Goal: Find specific page/section

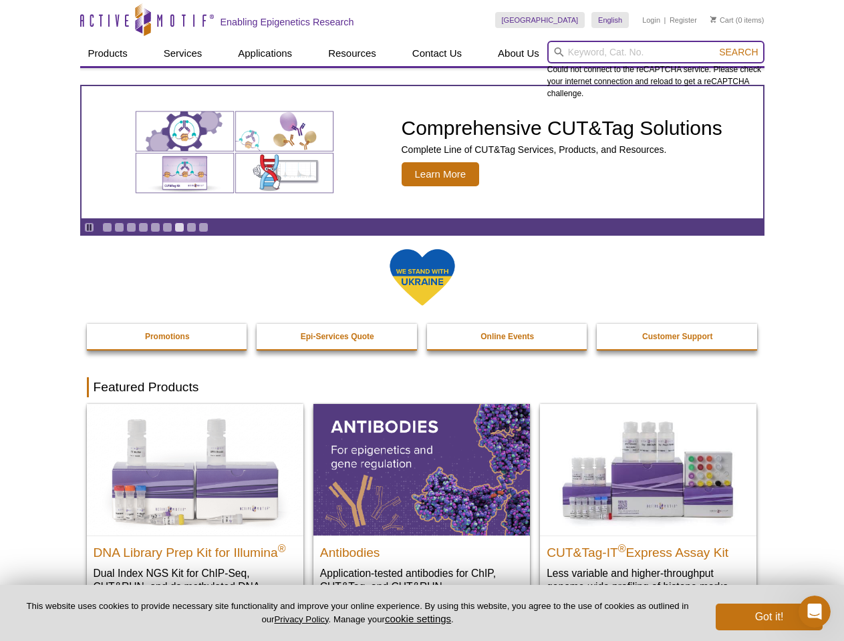
click at [655, 52] on input "search" at bounding box center [655, 52] width 217 height 23
click at [738, 52] on span "Search" at bounding box center [738, 52] width 39 height 11
click at [89, 227] on icon "Pause" at bounding box center [89, 227] width 9 height 9
click at [107, 227] on link "Go to slide 1" at bounding box center [107, 227] width 10 height 10
click at [119, 227] on link "Go to slide 2" at bounding box center [119, 227] width 10 height 10
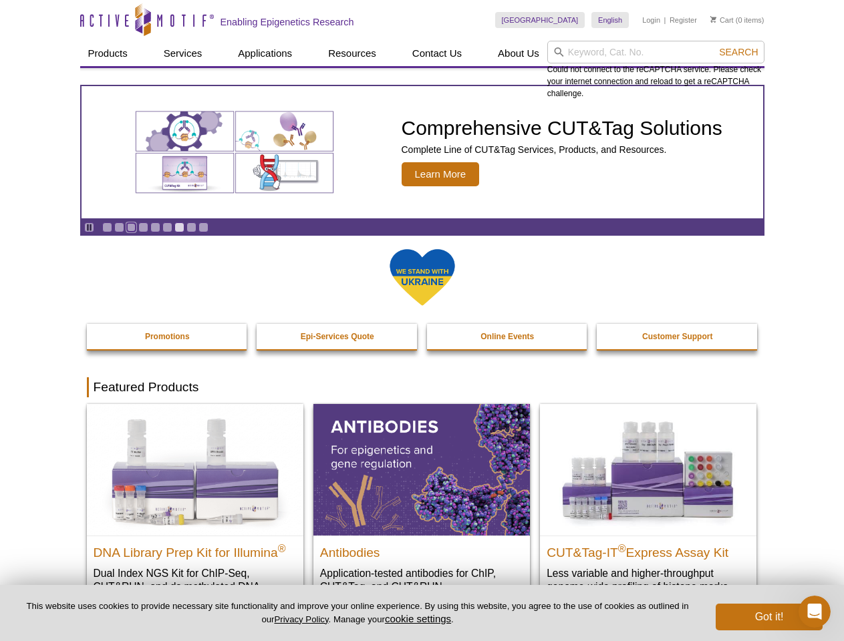
click at [131, 227] on link "Go to slide 3" at bounding box center [131, 227] width 10 height 10
click at [143, 227] on link "Go to slide 4" at bounding box center [143, 227] width 10 height 10
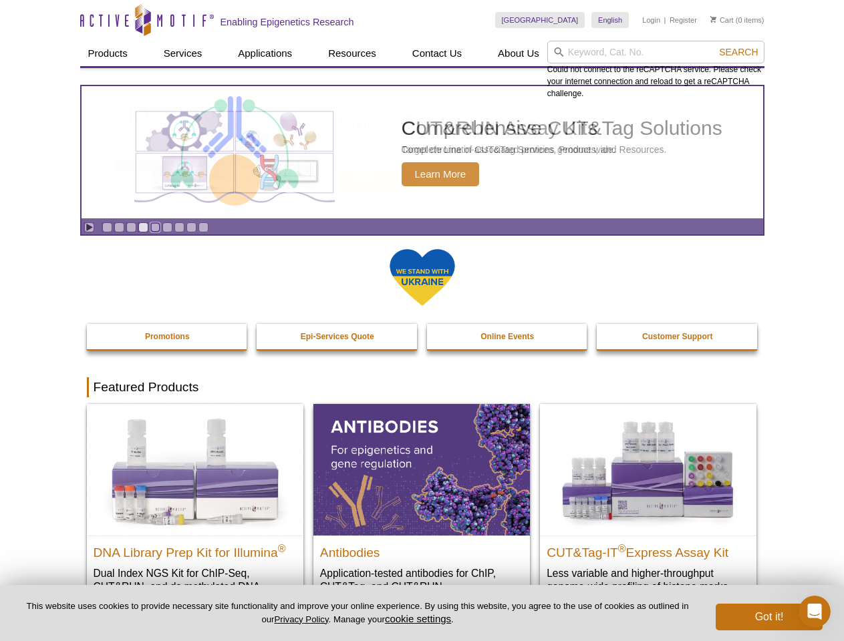
click at [155, 227] on link "Go to slide 5" at bounding box center [155, 227] width 10 height 10
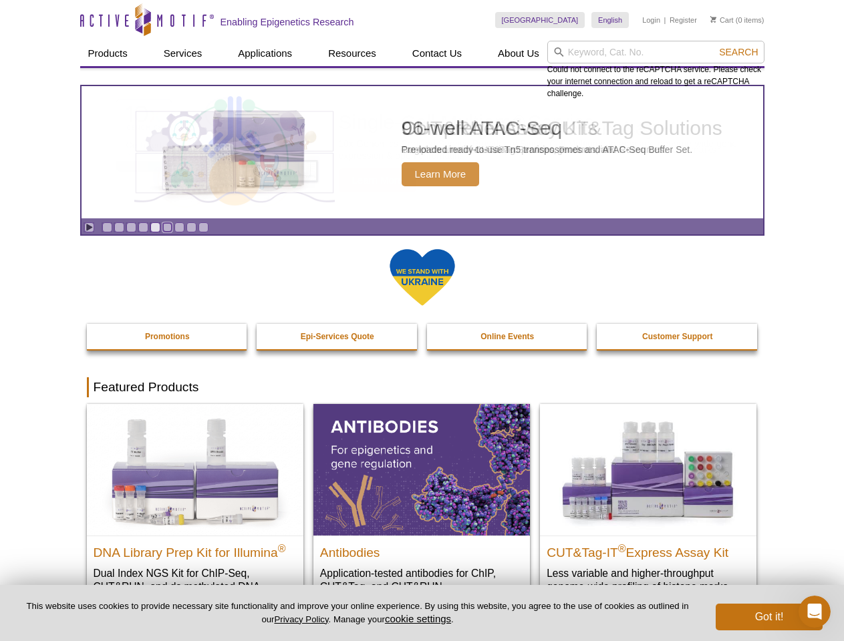
click at [167, 227] on link "Go to slide 6" at bounding box center [167, 227] width 10 height 10
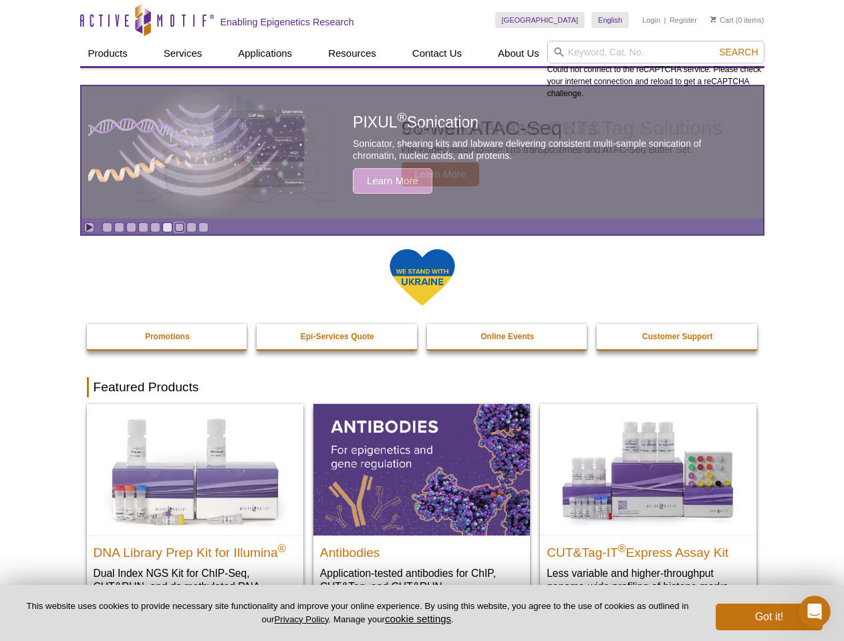
click at [179, 227] on link "Go to slide 7" at bounding box center [179, 227] width 10 height 10
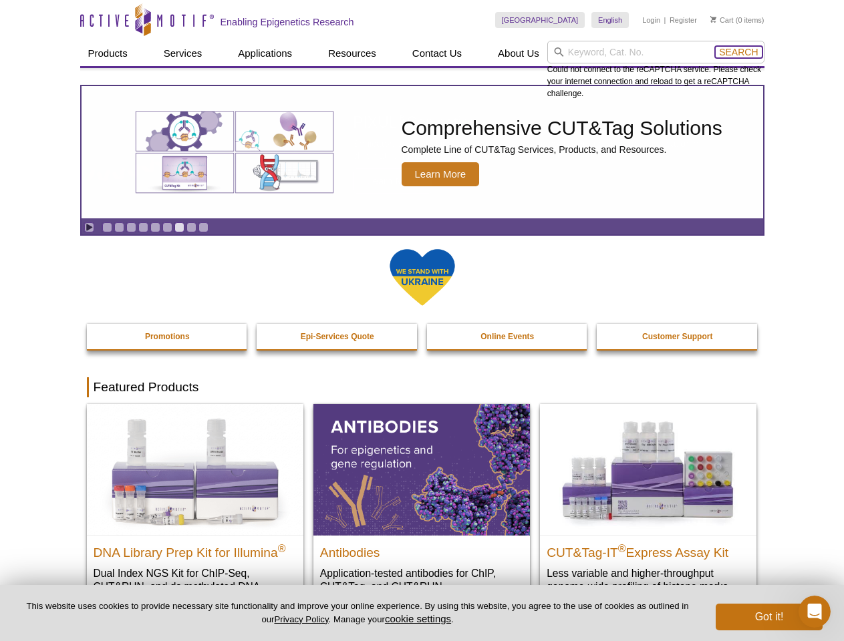
click at [738, 52] on span "Search" at bounding box center [738, 52] width 39 height 11
